Goal: Check status: Check status

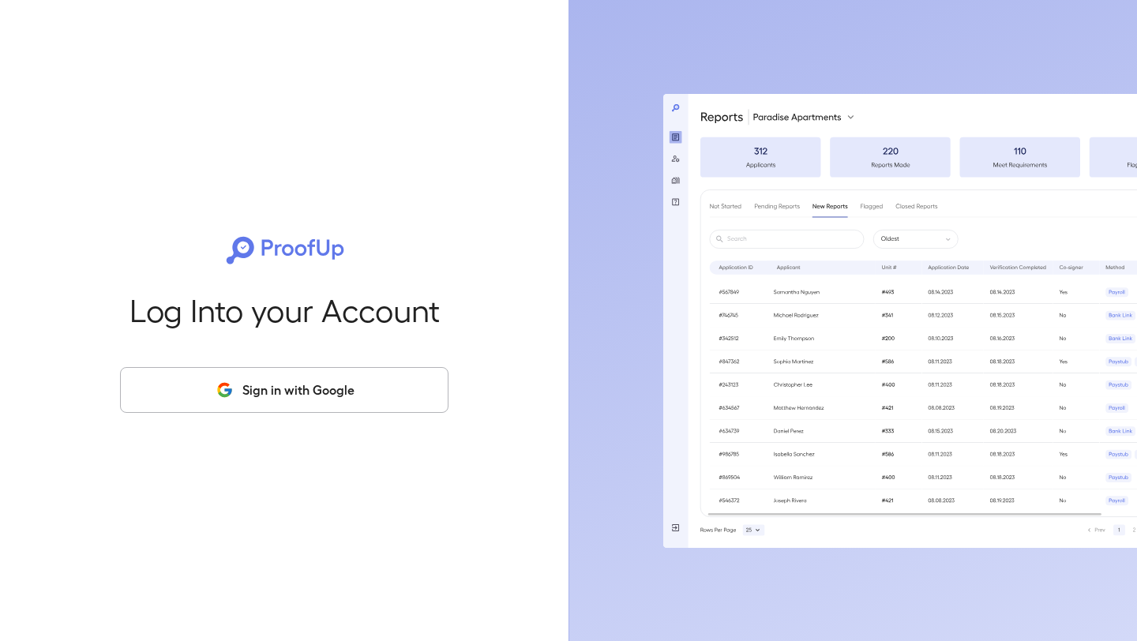
click at [280, 377] on button "Sign in with Google" at bounding box center [284, 390] width 328 height 46
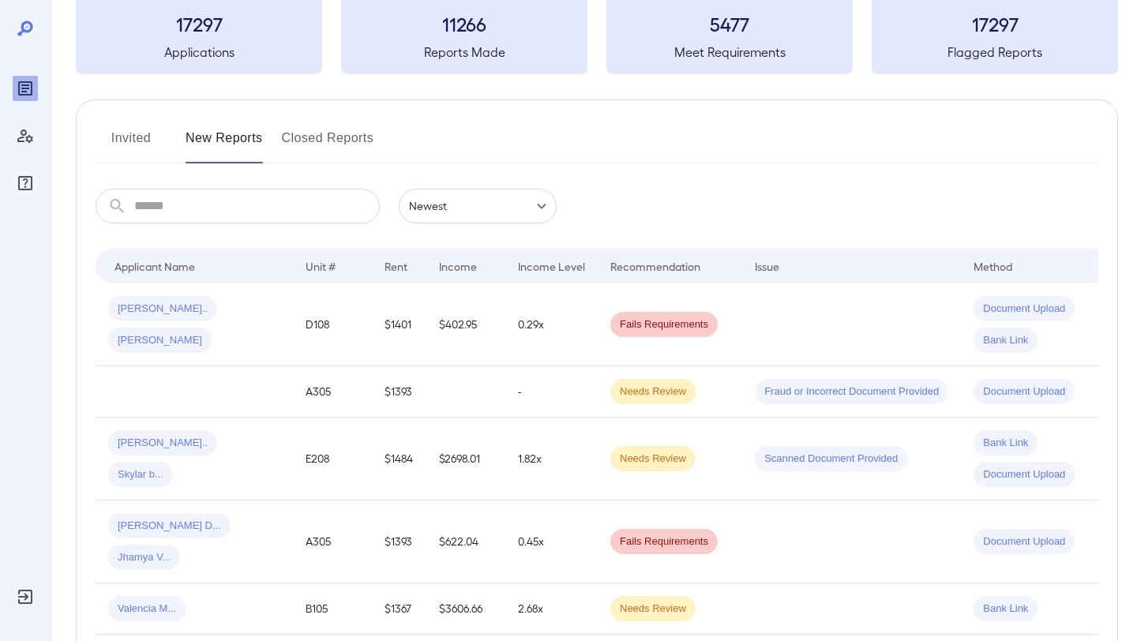
scroll to position [99, 0]
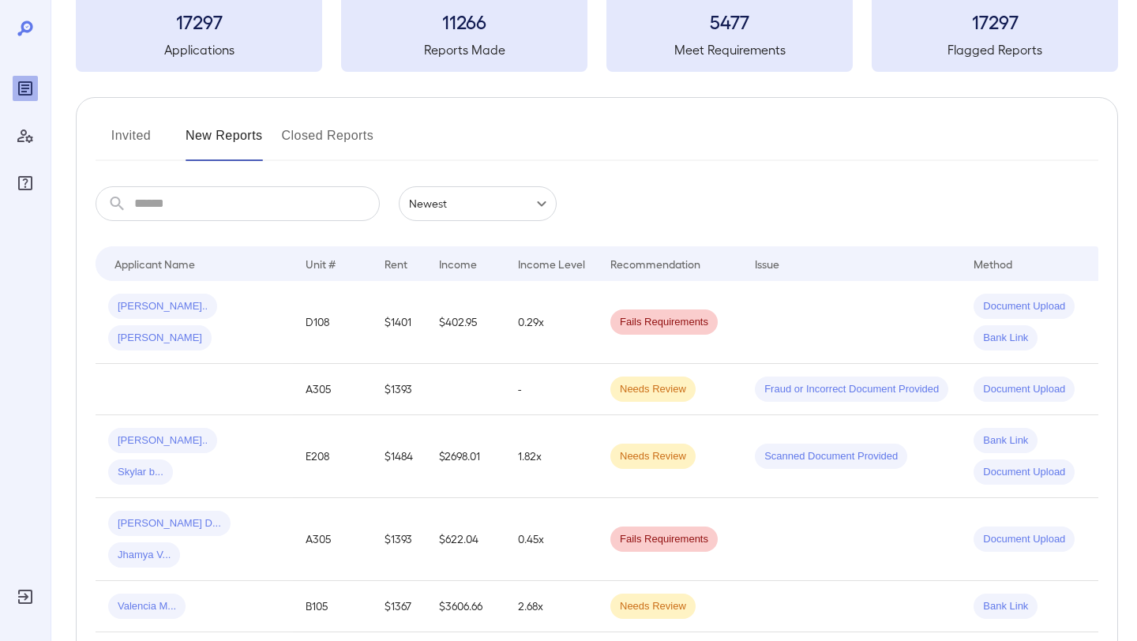
click at [139, 131] on button "Invited" at bounding box center [131, 142] width 71 height 38
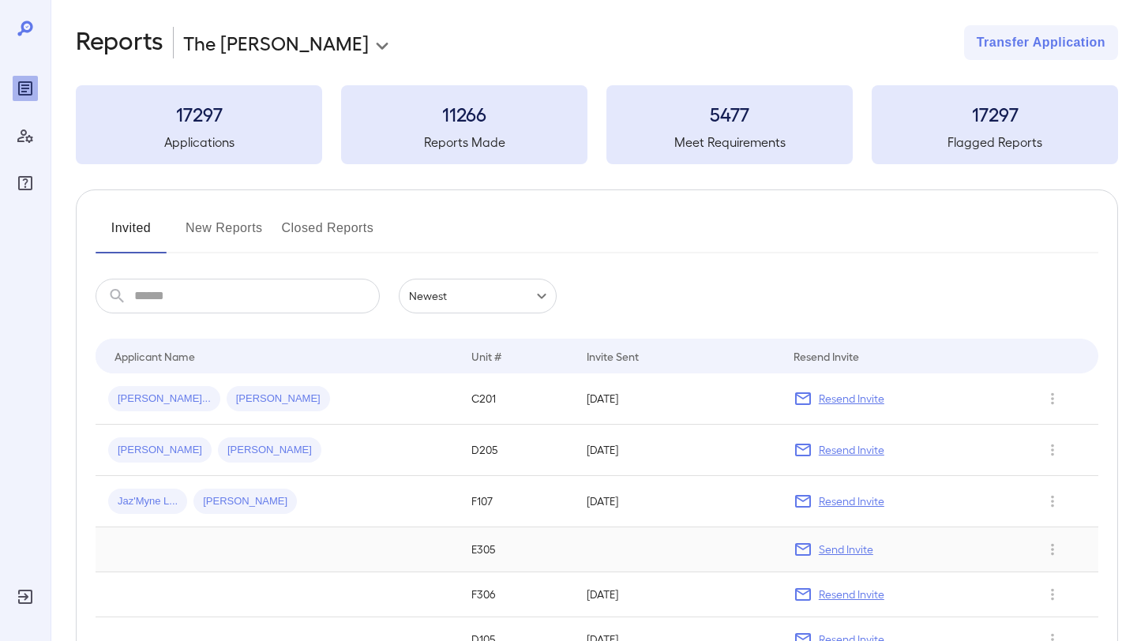
scroll to position [25, 0]
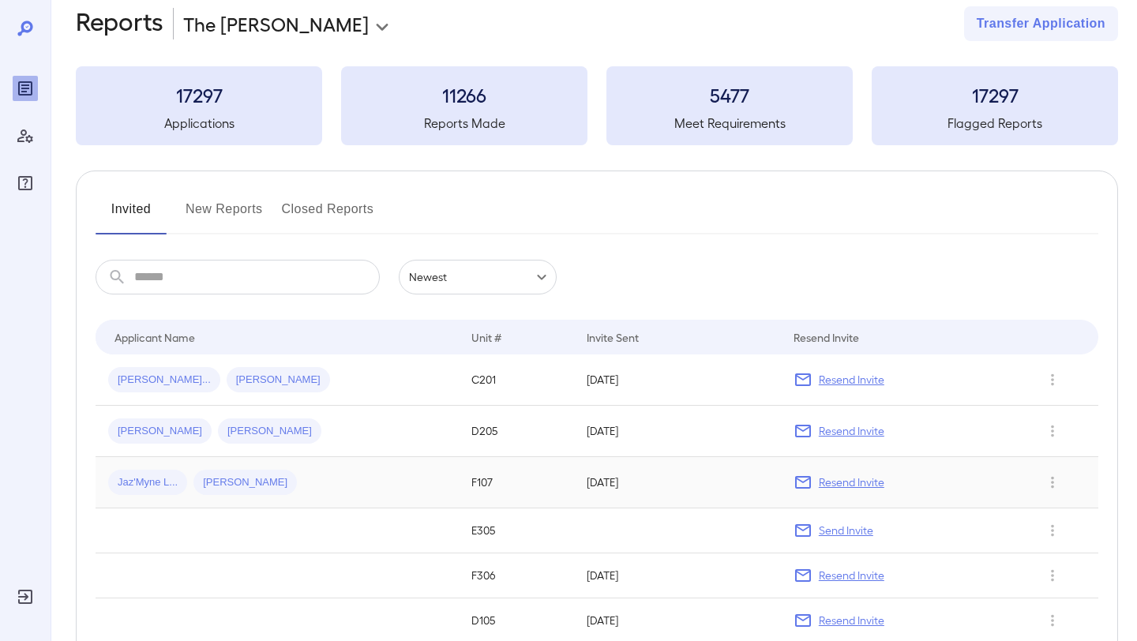
click at [574, 477] on td "[DATE]" at bounding box center [677, 482] width 207 height 51
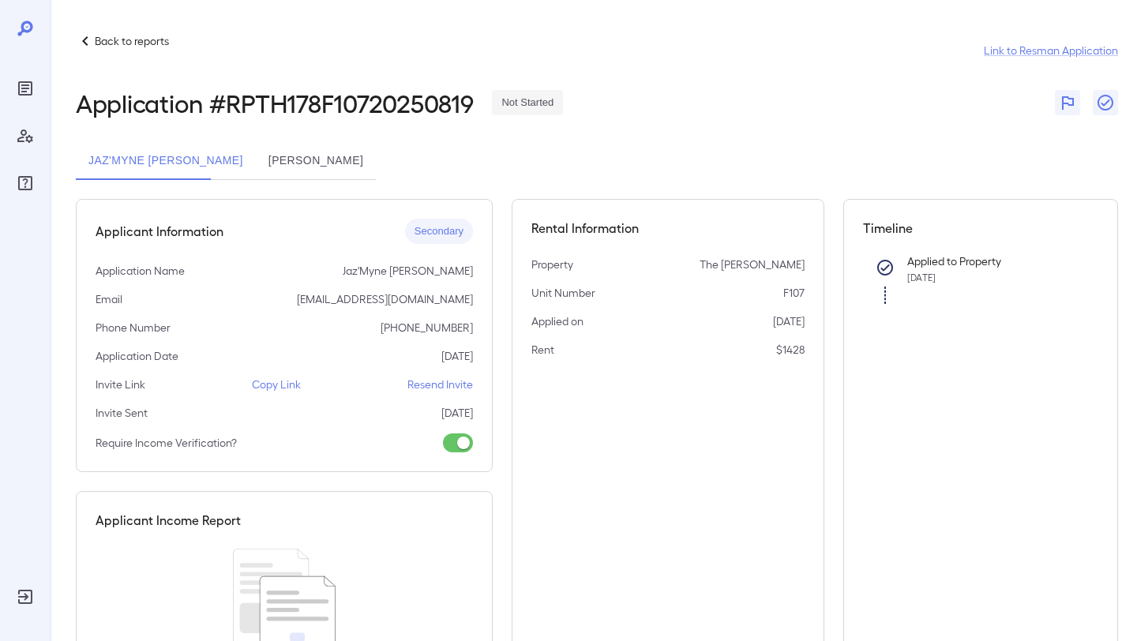
scroll to position [24, 0]
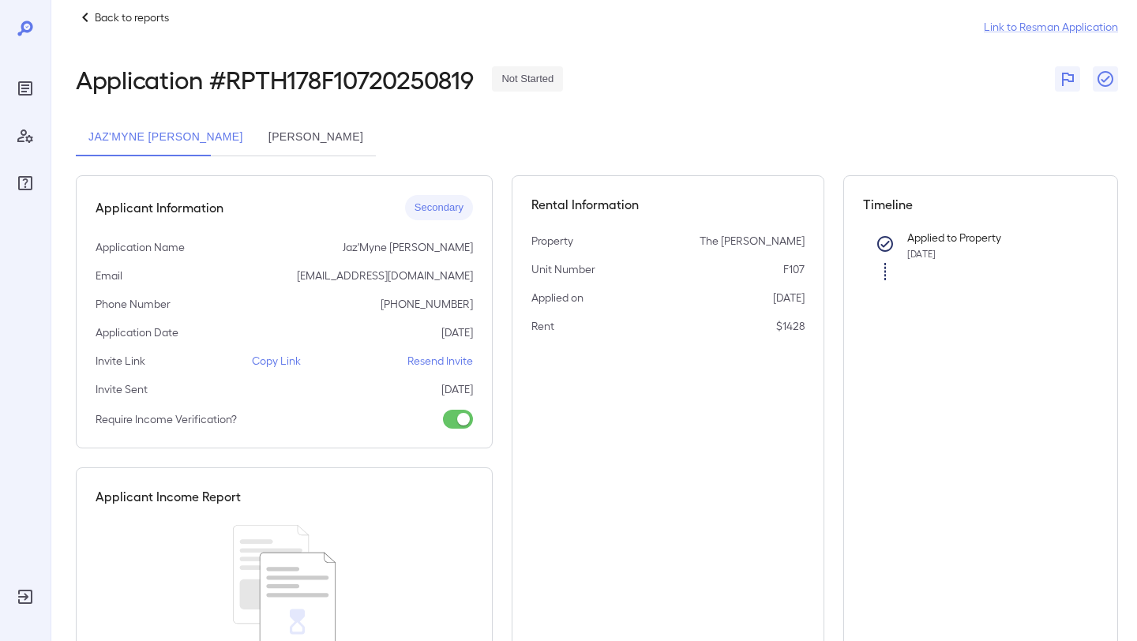
click at [270, 133] on button "[PERSON_NAME]" at bounding box center [316, 137] width 120 height 38
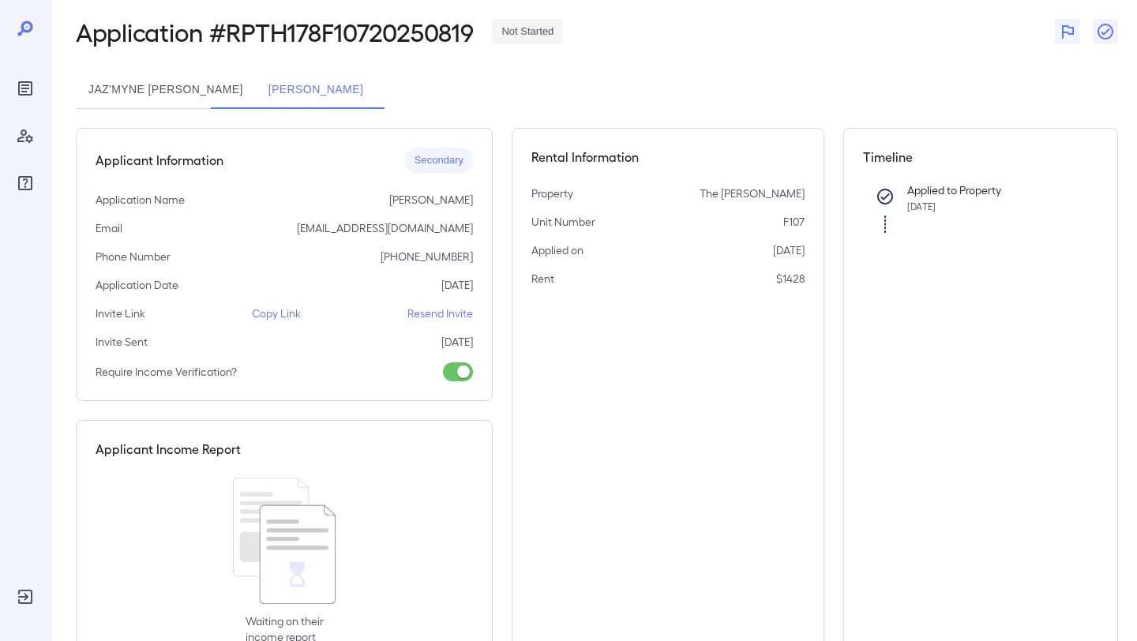
scroll to position [73, 0]
